Goal: Transaction & Acquisition: Purchase product/service

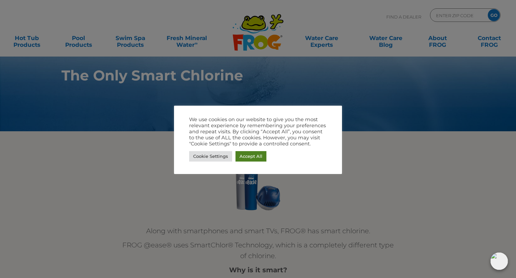
click at [251, 154] on link "Accept All" at bounding box center [251, 156] width 31 height 10
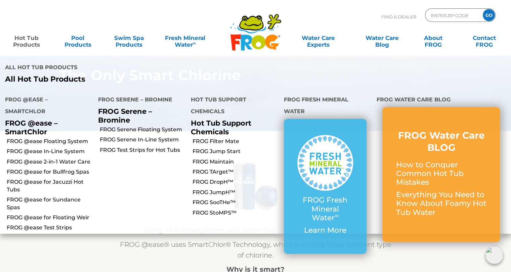
click at [26, 40] on link "Hot Tub Products" at bounding box center [27, 37] width 40 height 13
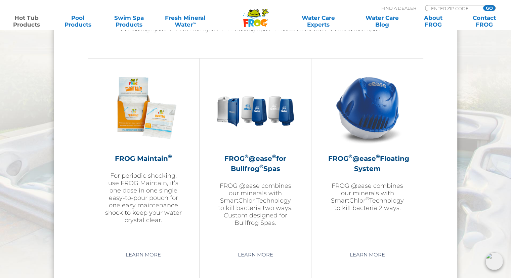
scroll to position [739, 0]
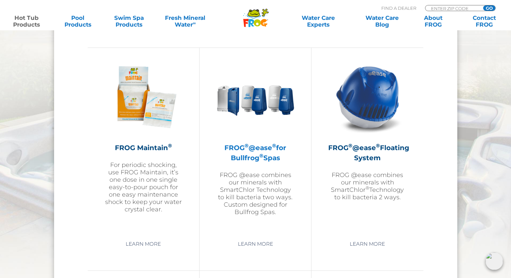
click at [252, 154] on h2 "FROG ® @ease ® for Bullfrog ® Spas" at bounding box center [255, 153] width 78 height 20
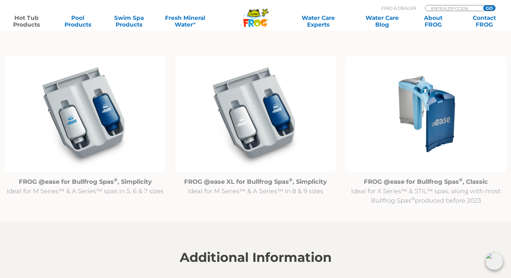
scroll to position [672, 0]
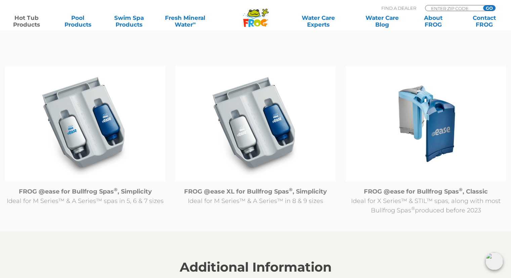
click at [78, 134] on img at bounding box center [85, 124] width 160 height 116
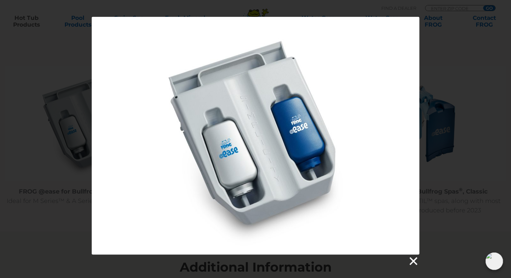
click at [416, 258] on link at bounding box center [413, 261] width 10 height 10
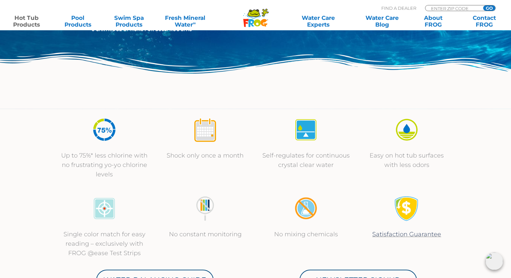
scroll to position [0, 0]
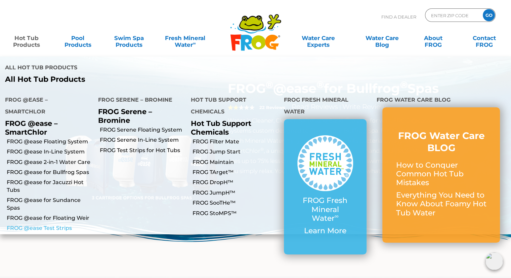
click at [34, 224] on link "FROG @ease Test Strips" at bounding box center [50, 227] width 86 height 7
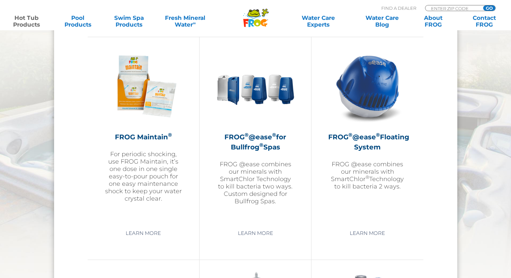
scroll to position [739, 0]
